Goal: Use online tool/utility: Utilize a website feature to perform a specific function

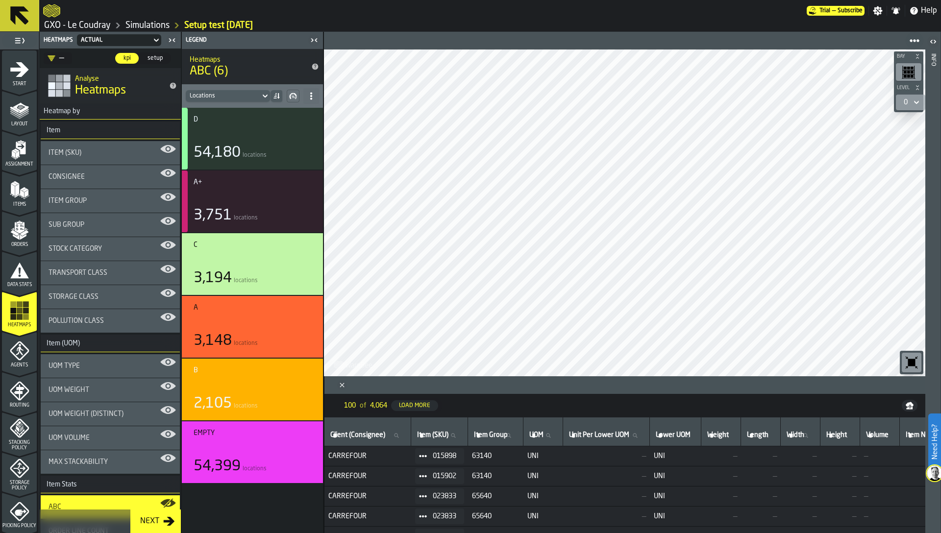
click at [273, 237] on div "C 3,194 locations" at bounding box center [252, 264] width 141 height 62
click at [270, 250] on div "C 3,194 locations" at bounding box center [253, 264] width 118 height 46
click at [265, 262] on div "button-" at bounding box center [252, 261] width 113 height 12
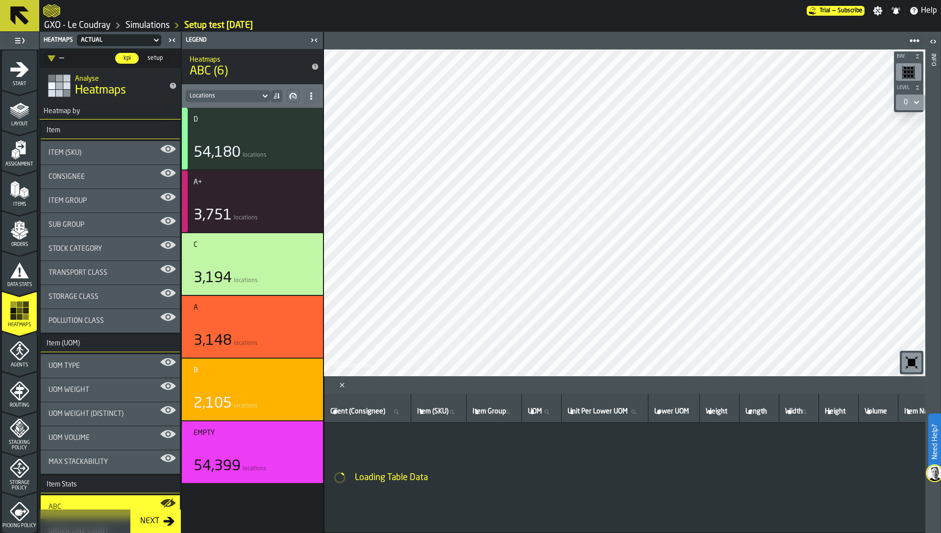
click at [266, 259] on div "button-" at bounding box center [252, 261] width 113 height 12
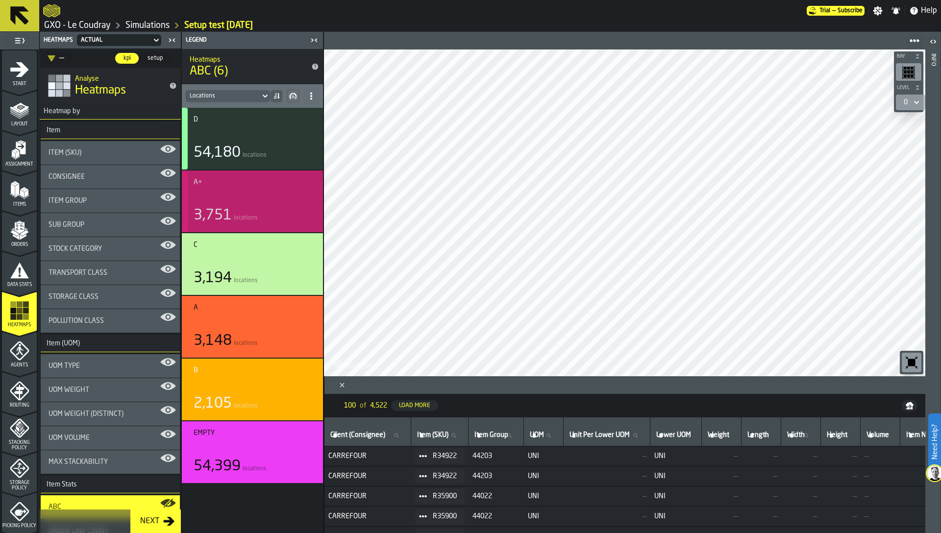
click at [231, 199] on div "button-" at bounding box center [252, 199] width 113 height 12
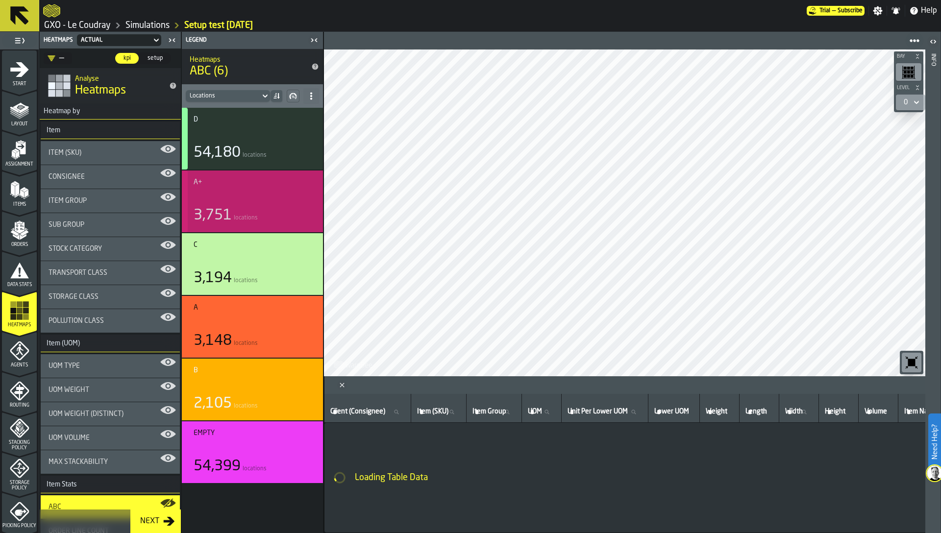
click at [234, 207] on div "3,751 locations" at bounding box center [253, 216] width 118 height 18
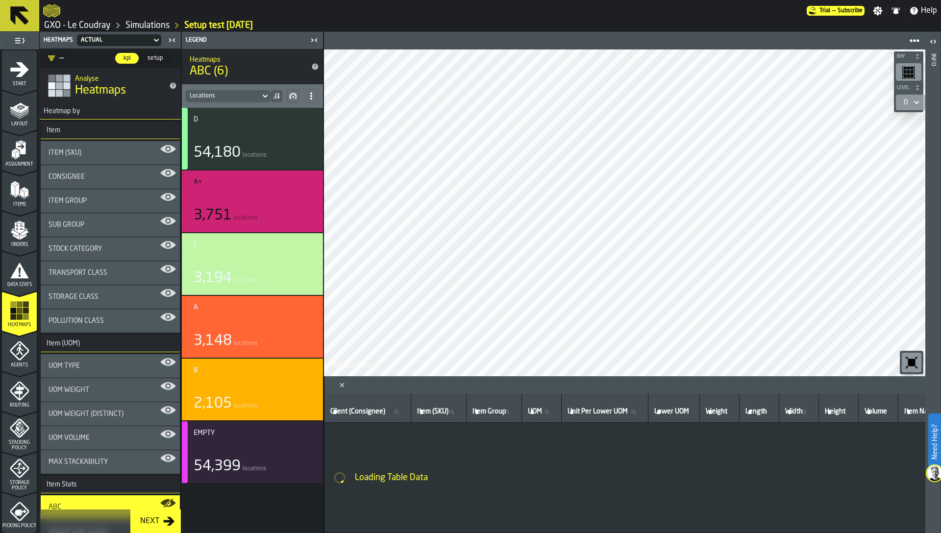
scroll to position [244, 0]
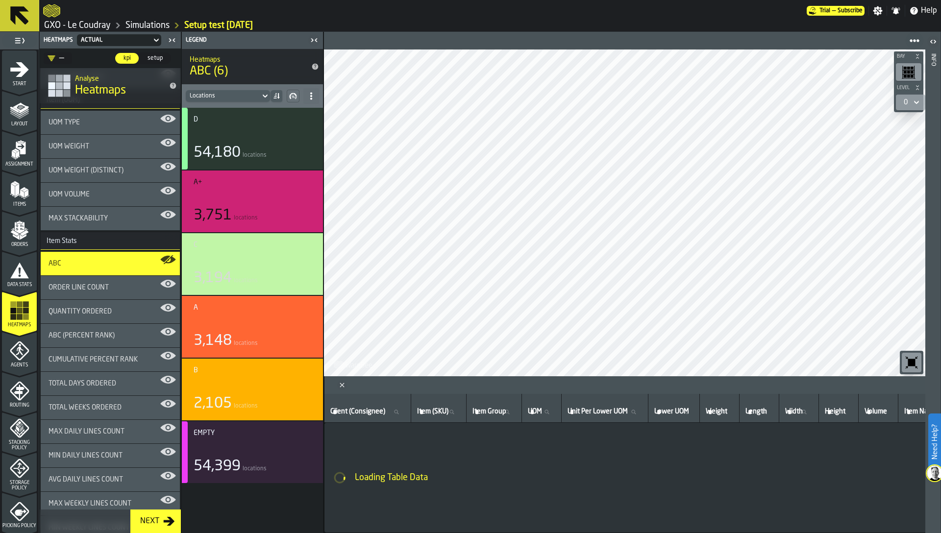
click at [243, 282] on span "locations" at bounding box center [246, 280] width 24 height 7
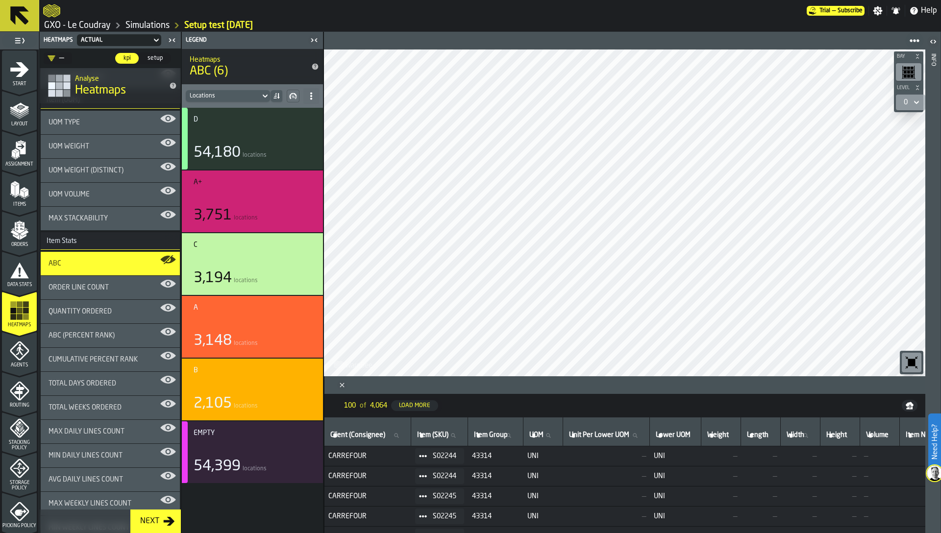
click at [249, 274] on div "3,194 locations" at bounding box center [253, 279] width 118 height 18
click at [246, 509] on div "D 54,180 locations A+ 3,751 locations C 3,194 locations A 3,148 locations B 2,1…" at bounding box center [252, 320] width 141 height 425
click at [257, 318] on div "button-" at bounding box center [252, 324] width 113 height 12
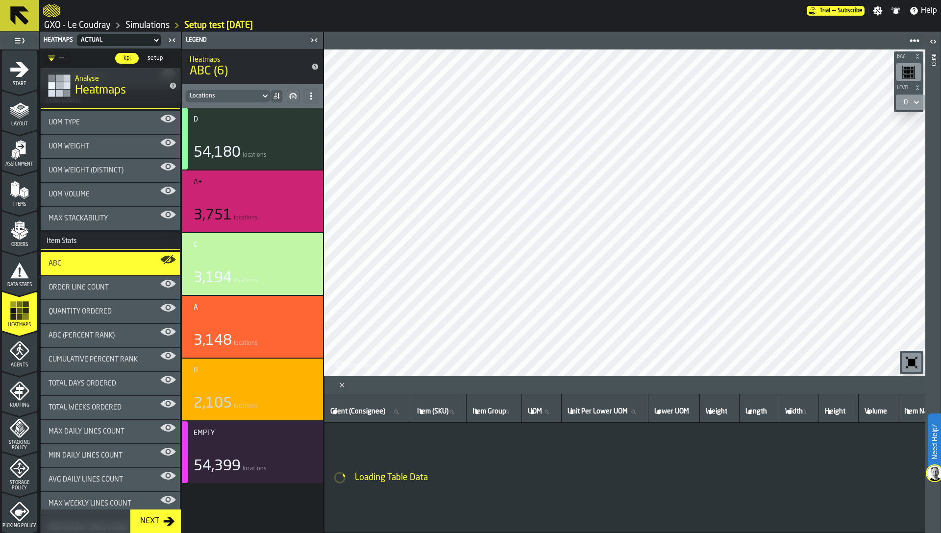
click at [251, 388] on div "button-" at bounding box center [252, 387] width 113 height 12
click at [96, 290] on span "Order Line Count" at bounding box center [79, 288] width 60 height 8
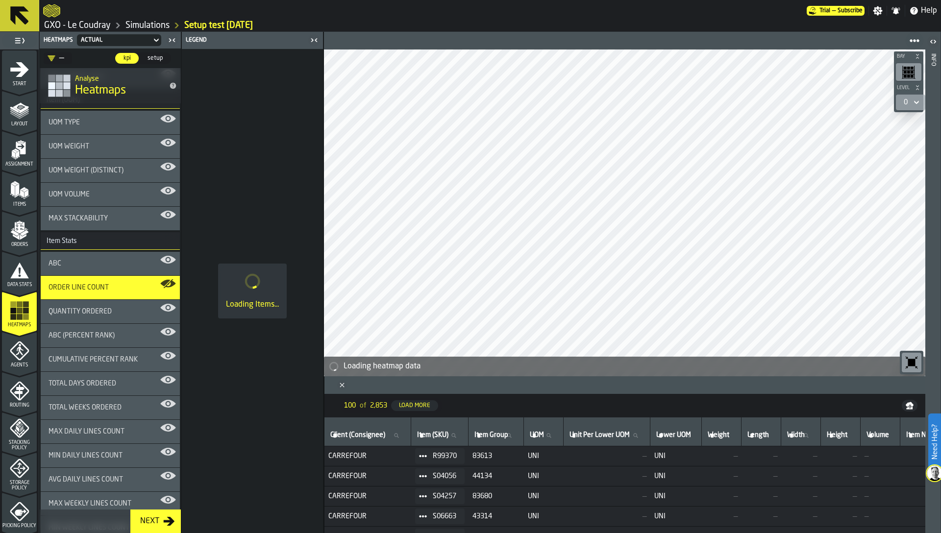
click at [122, 259] on div "ABC" at bounding box center [110, 264] width 139 height 24
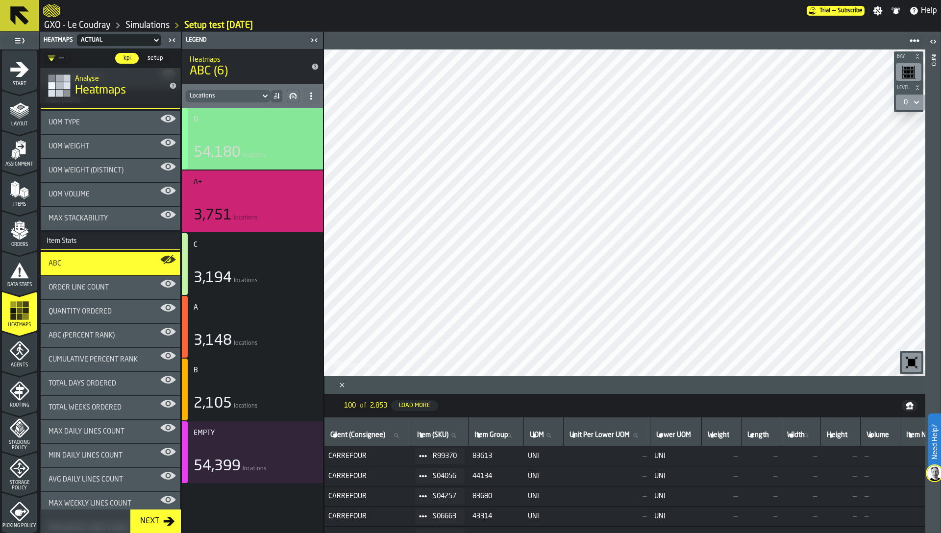
click at [249, 139] on div "button-" at bounding box center [252, 136] width 113 height 12
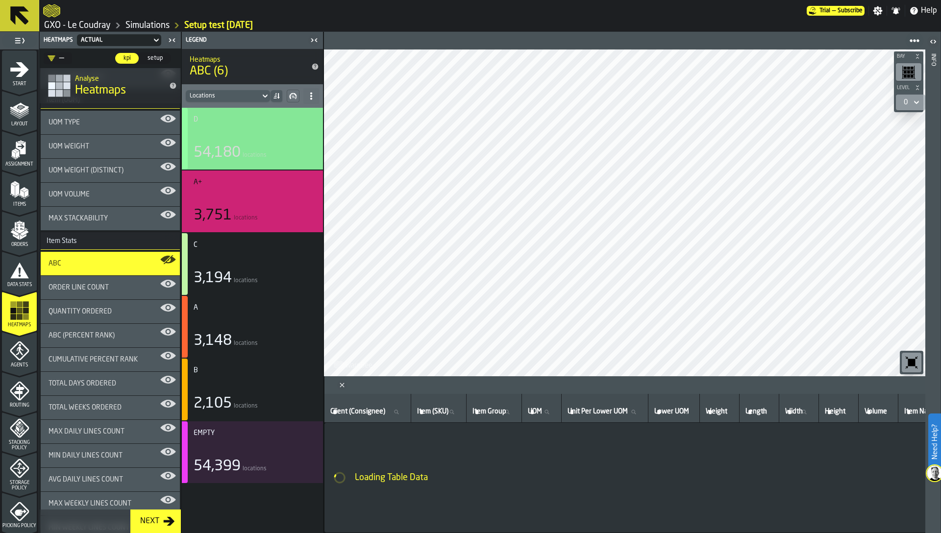
click at [258, 150] on div "54,180 locations" at bounding box center [253, 153] width 118 height 18
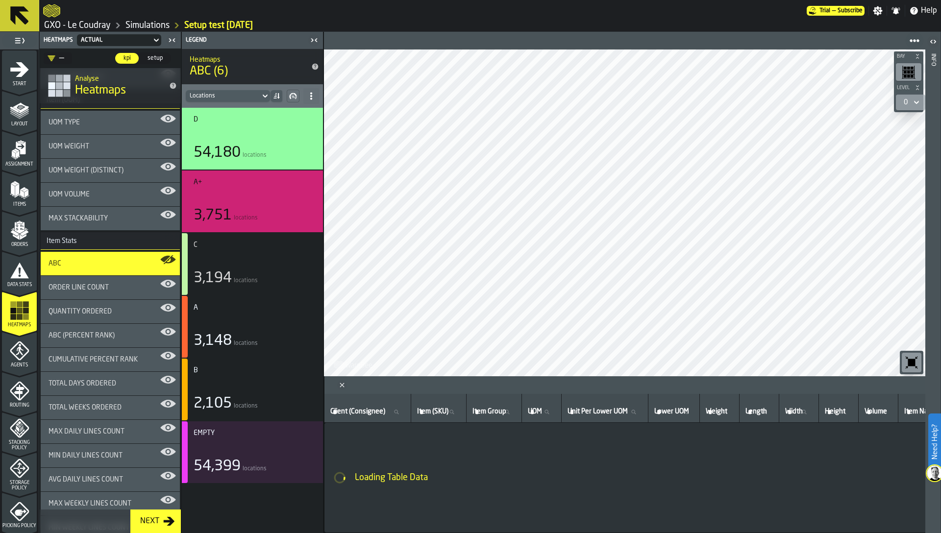
click at [237, 259] on div "button-" at bounding box center [252, 261] width 113 height 12
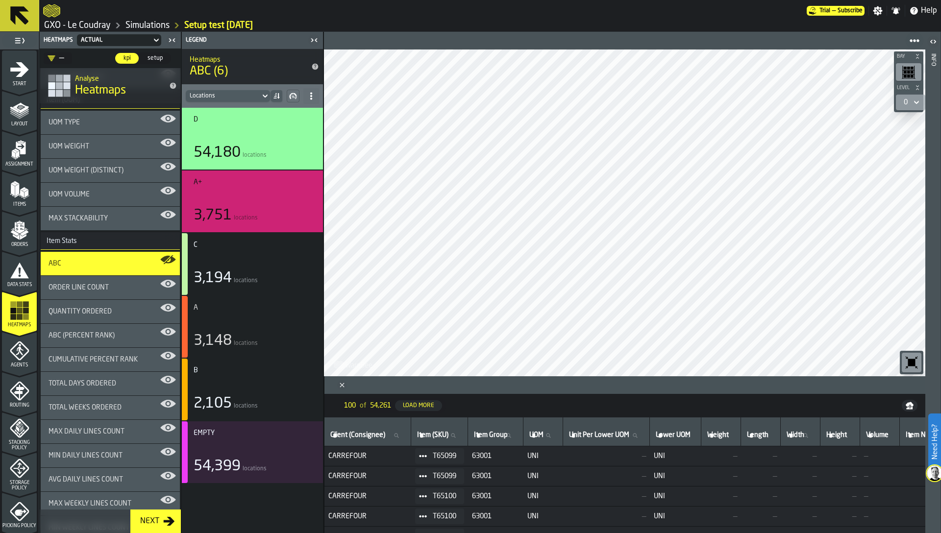
click at [236, 306] on div "A" at bounding box center [253, 308] width 118 height 8
click at [236, 382] on div "button-" at bounding box center [252, 387] width 113 height 12
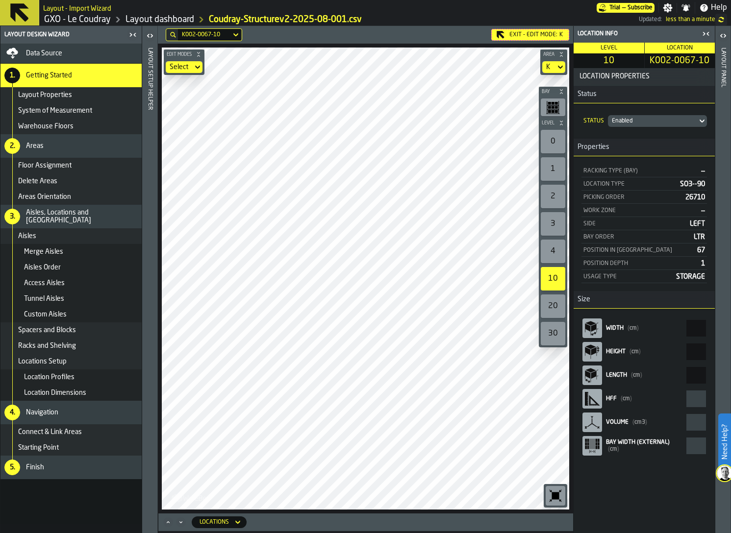
click at [703, 31] on icon "button-toggle-Close me" at bounding box center [706, 34] width 12 height 12
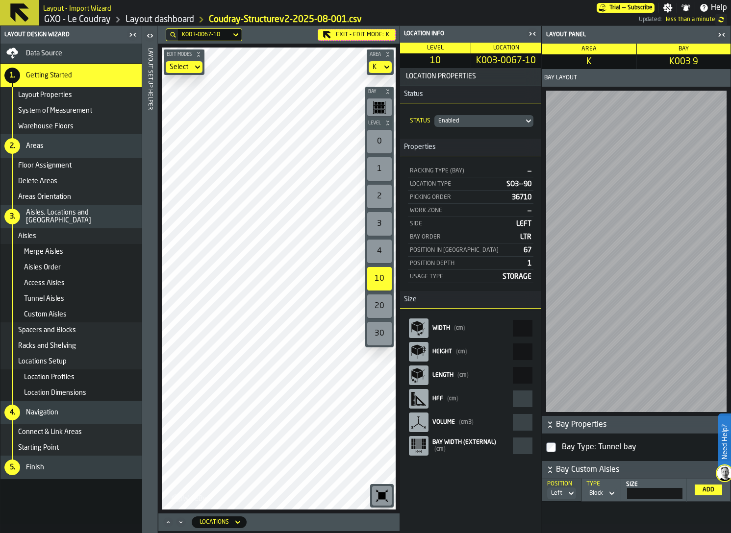
click at [720, 35] on icon "button-toggle-Close me" at bounding box center [719, 34] width 2 height 3
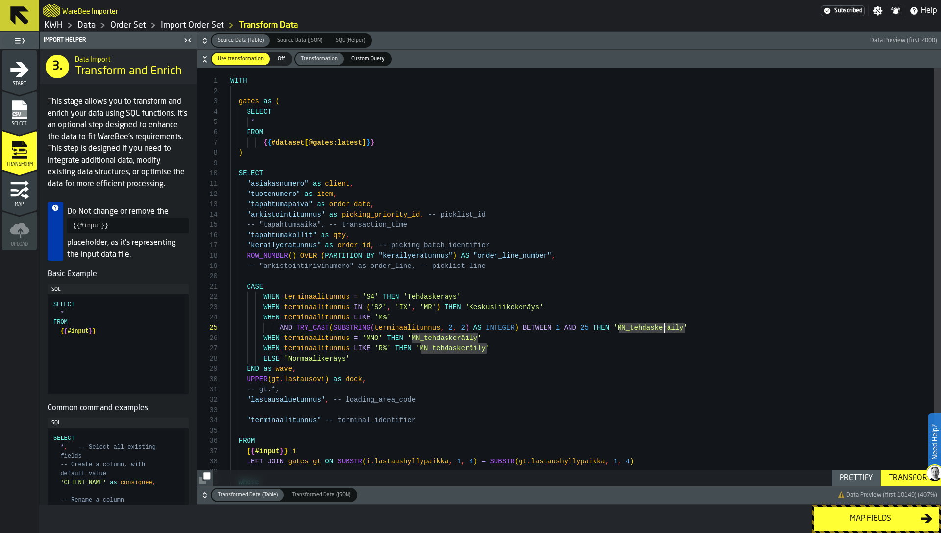
scroll to position [41, 0]
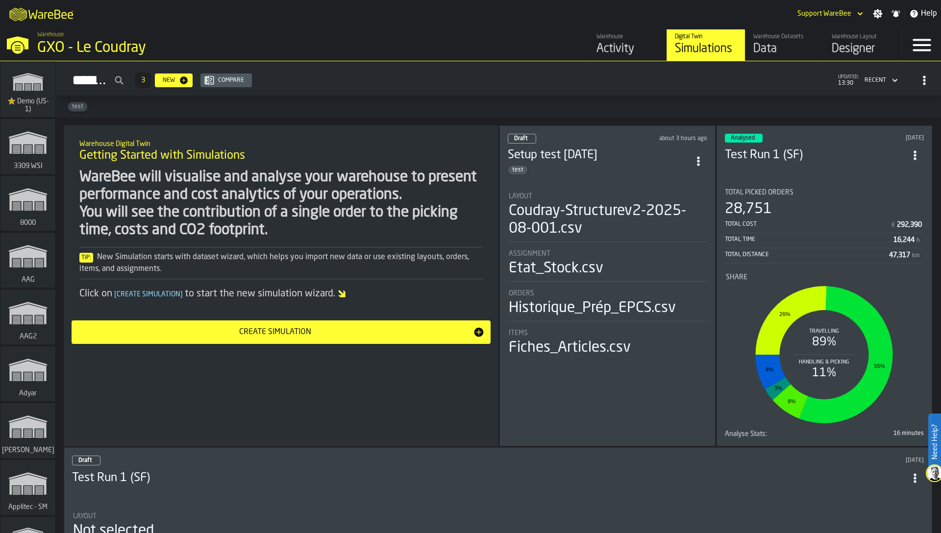
click at [313, 188] on div "WareBee will visualise and analyse your warehouse to present performance and co…" at bounding box center [280, 204] width 403 height 71
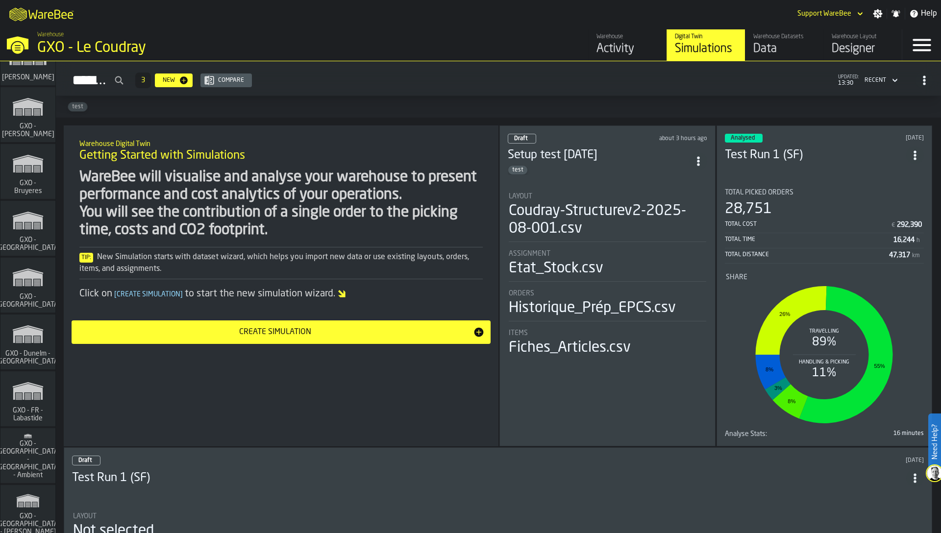
click at [28, 297] on span "GXO - Costa - Trafford Park" at bounding box center [28, 301] width 69 height 16
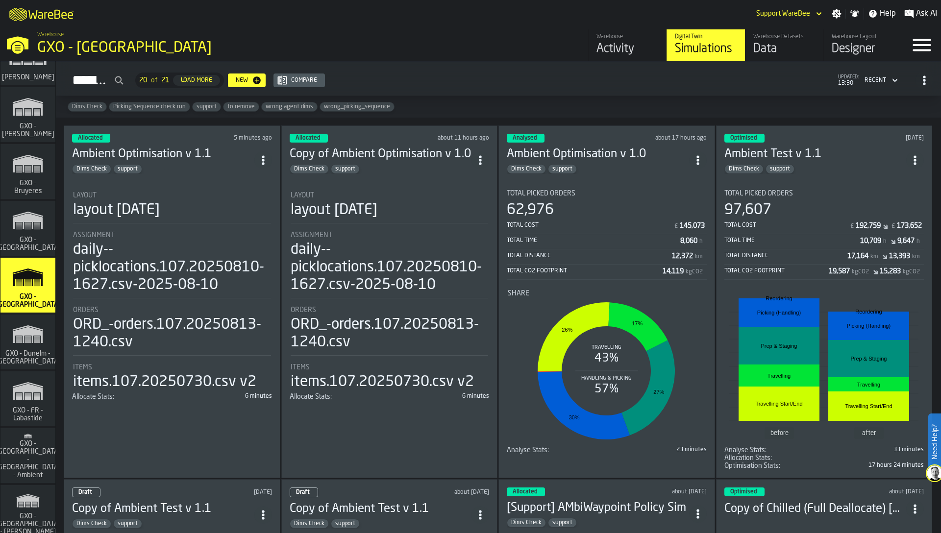
click at [136, 245] on div "daily--picklocations.107.20250810-1627.csv-2025-08-10" at bounding box center [172, 267] width 198 height 53
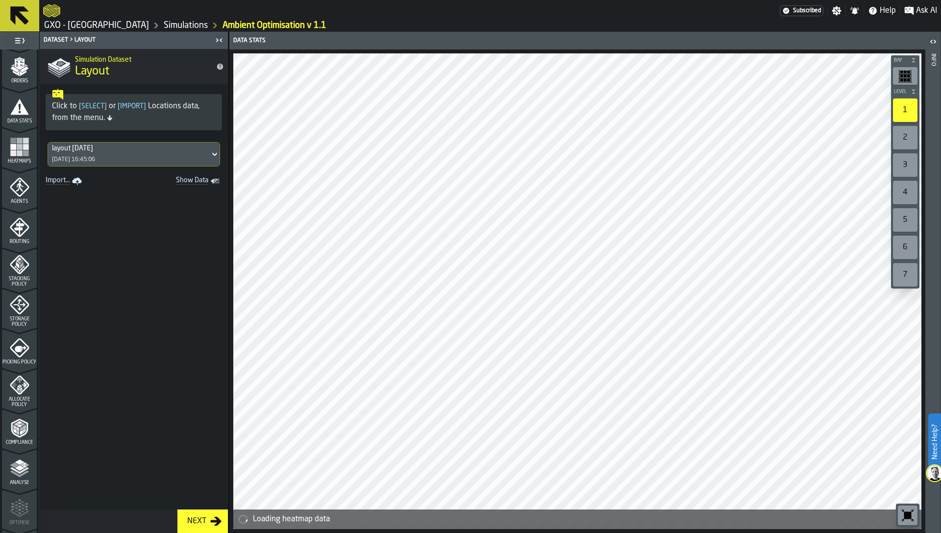
scroll to position [240, 0]
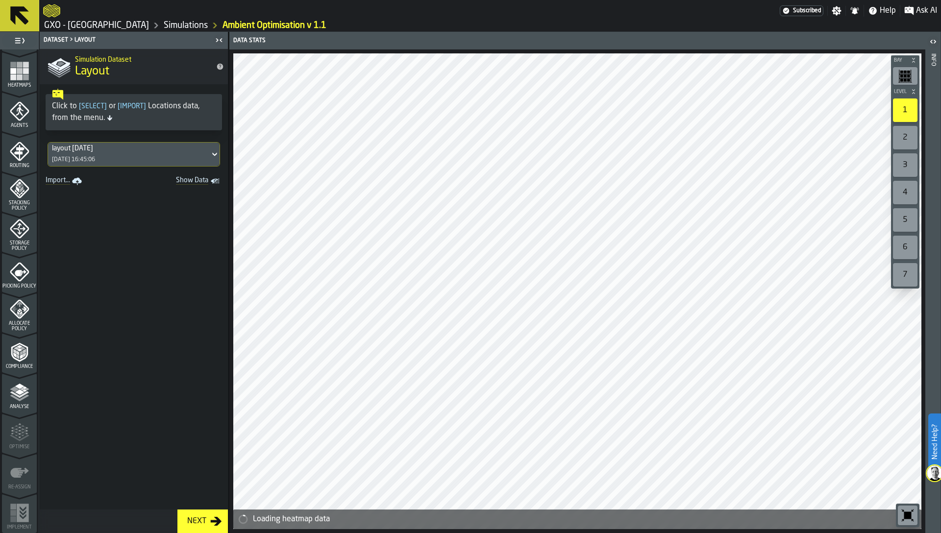
click at [14, 323] on span "Allocate Policy" at bounding box center [19, 326] width 35 height 11
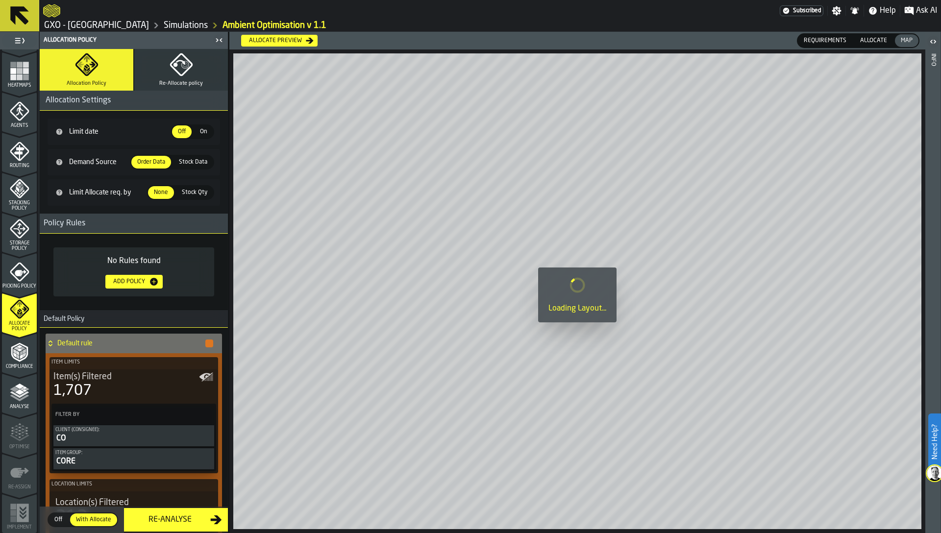
click at [181, 158] on span "Stock Data" at bounding box center [193, 162] width 36 height 9
click at [150, 161] on span "Order Data" at bounding box center [151, 162] width 36 height 9
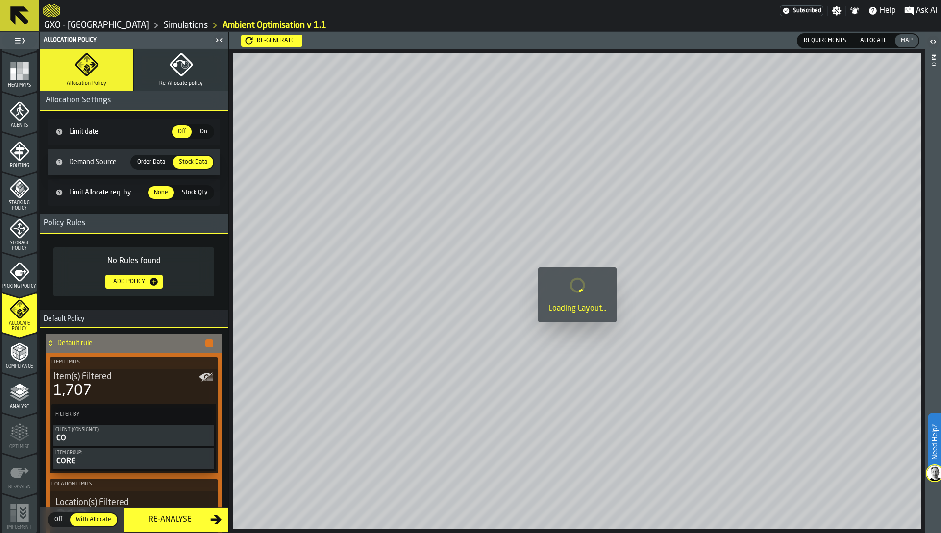
scroll to position [181, 0]
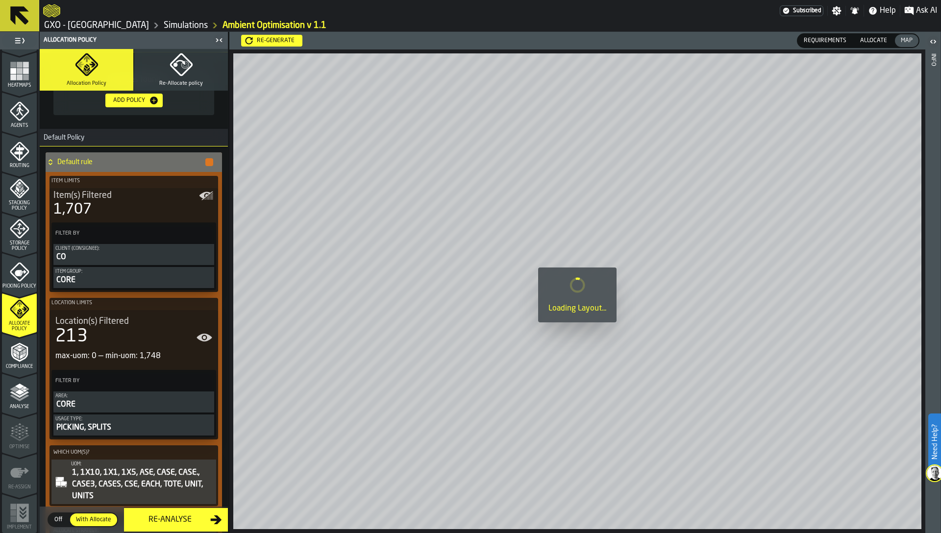
click at [263, 39] on div "Re-generate" at bounding box center [276, 40] width 46 height 7
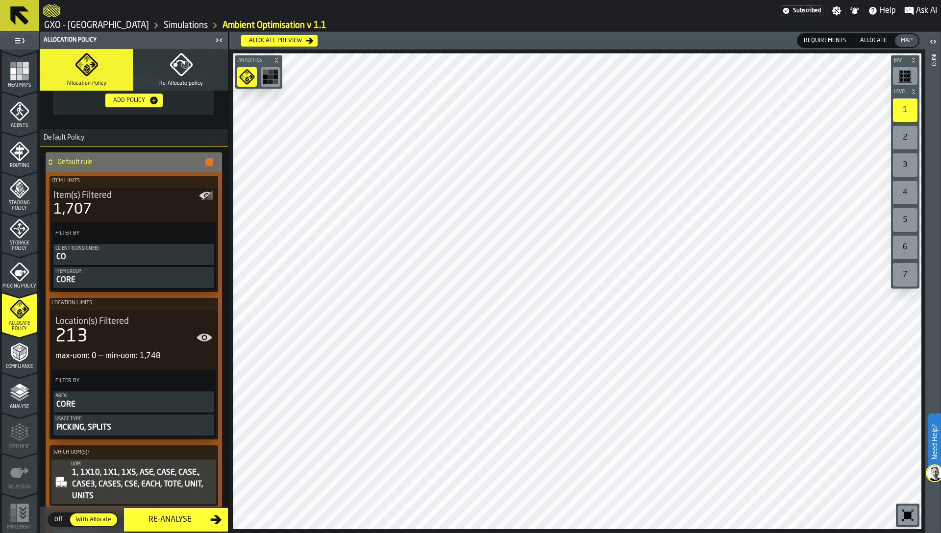
click at [864, 44] on span "Allocate" at bounding box center [873, 40] width 35 height 9
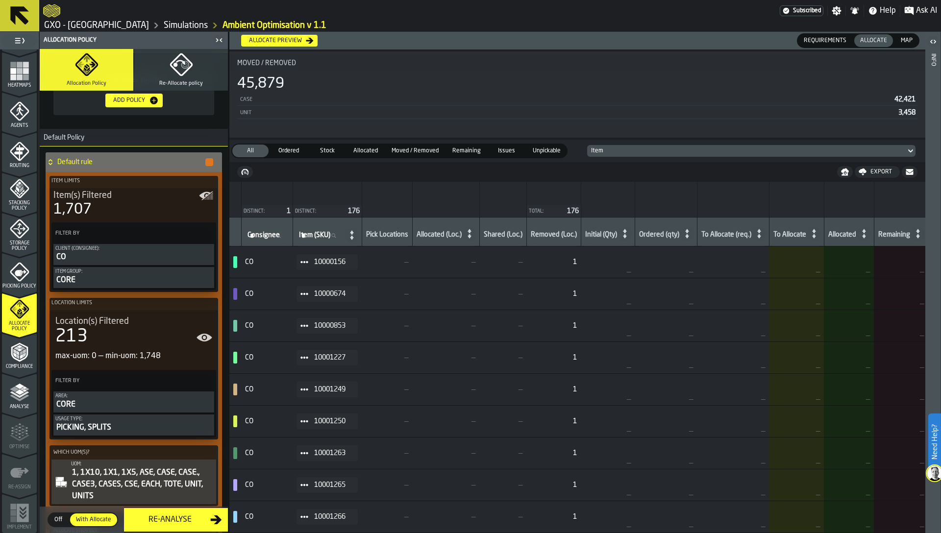
click at [11, 74] on icon "menu Heatmaps" at bounding box center [20, 71] width 20 height 20
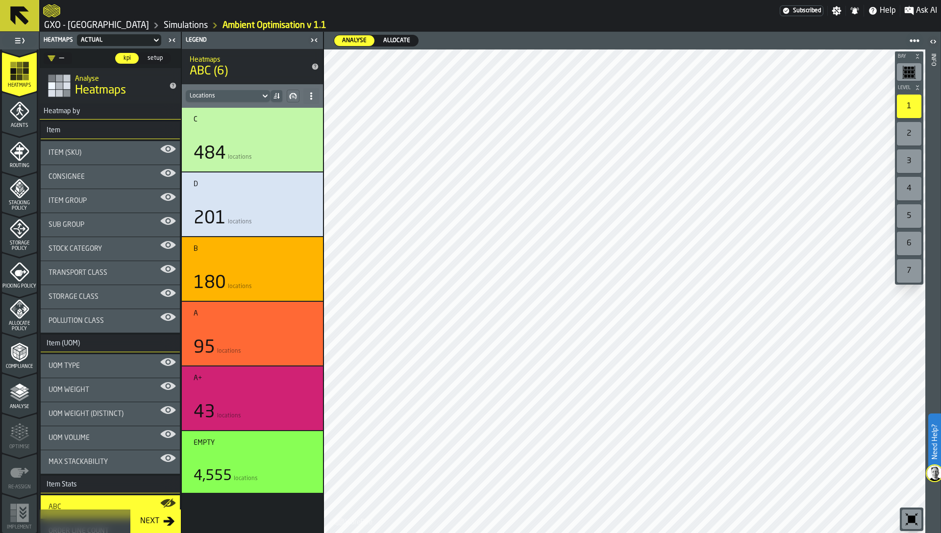
click at [393, 38] on span "Allocate" at bounding box center [396, 40] width 35 height 9
click at [350, 40] on span "Analyse" at bounding box center [354, 40] width 32 height 9
click at [392, 43] on span "Allocate" at bounding box center [396, 40] width 35 height 9
click at [335, 40] on div "Analyse" at bounding box center [354, 40] width 40 height 11
click at [380, 38] on span "Allocate" at bounding box center [396, 40] width 35 height 9
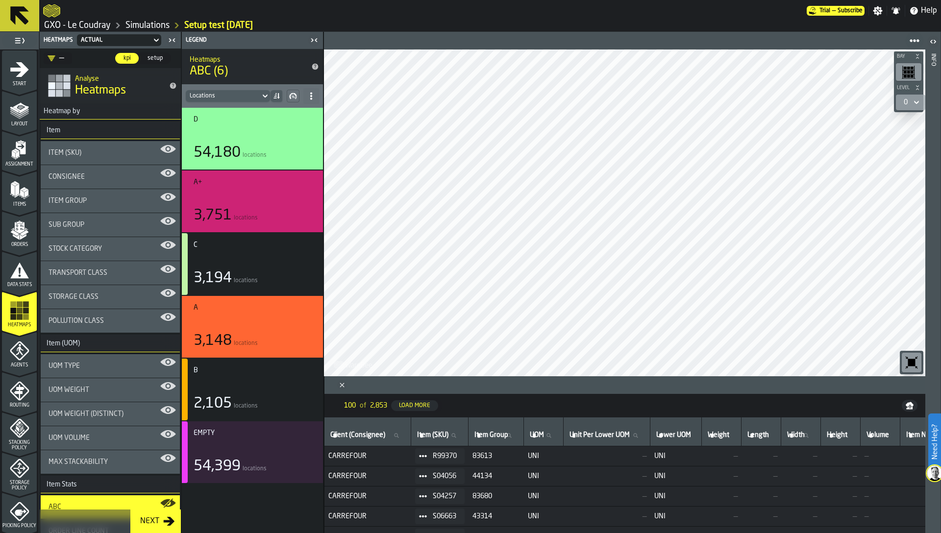
scroll to position [244, 0]
